Goal: Task Accomplishment & Management: Manage account settings

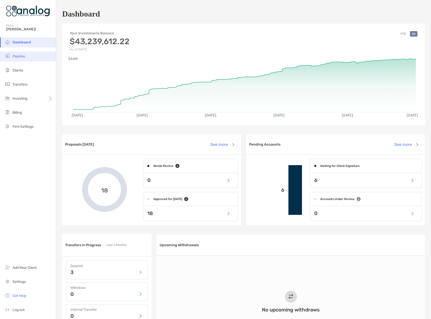
click at [26, 57] on li "Pipeline" at bounding box center [28, 56] width 56 height 10
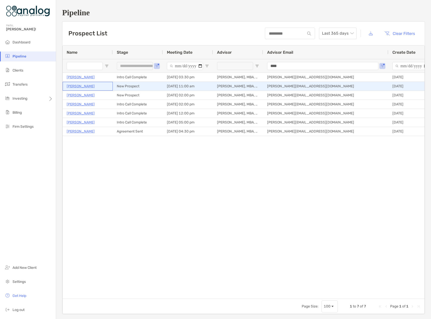
click at [71, 86] on p "Adil Islam" at bounding box center [81, 86] width 28 height 6
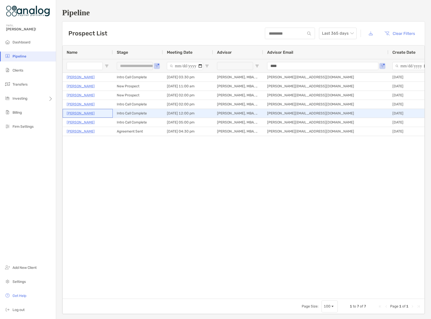
click at [74, 114] on p "[PERSON_NAME]" at bounding box center [81, 113] width 28 height 6
